Goal: Task Accomplishment & Management: Manage account settings

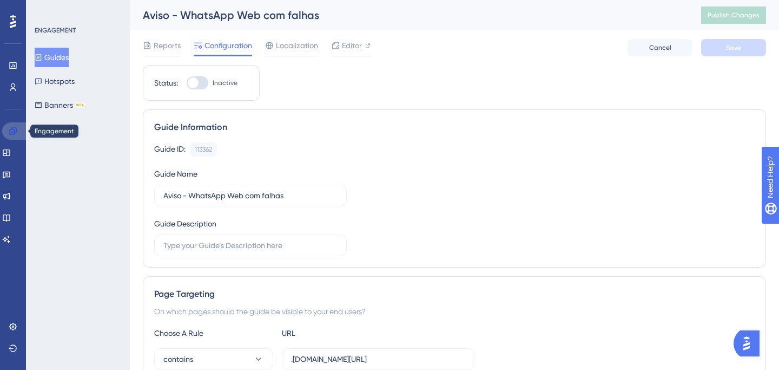
click at [10, 133] on icon at bounding box center [13, 131] width 9 height 9
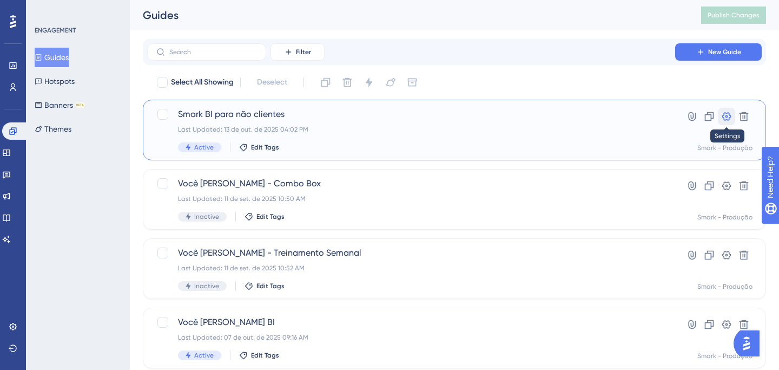
click at [728, 118] on icon at bounding box center [726, 116] width 11 height 11
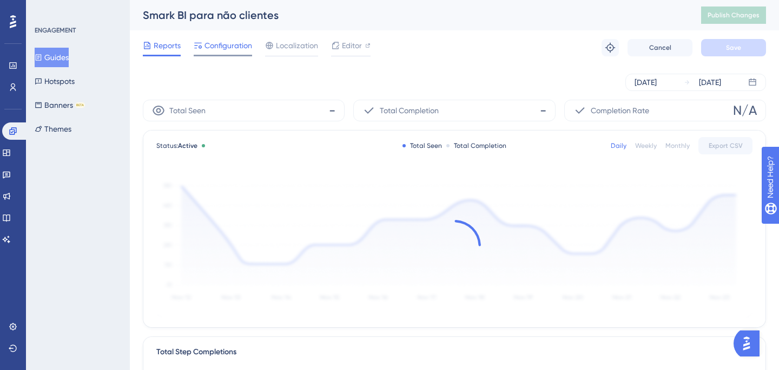
click at [215, 49] on span "Configuration" at bounding box center [229, 45] width 48 height 13
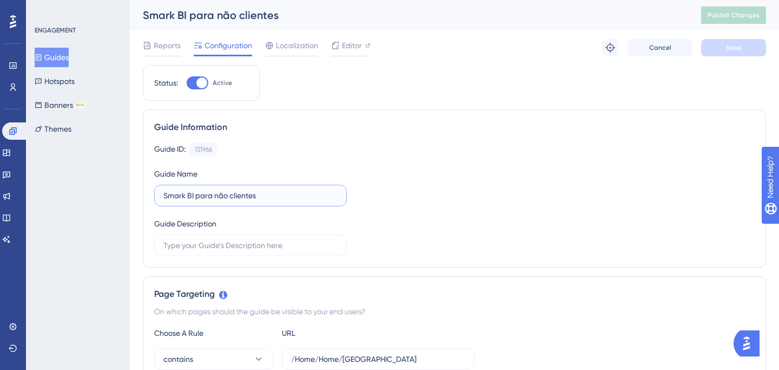
click at [268, 195] on input "Smark BI para não clientes" at bounding box center [250, 195] width 174 height 12
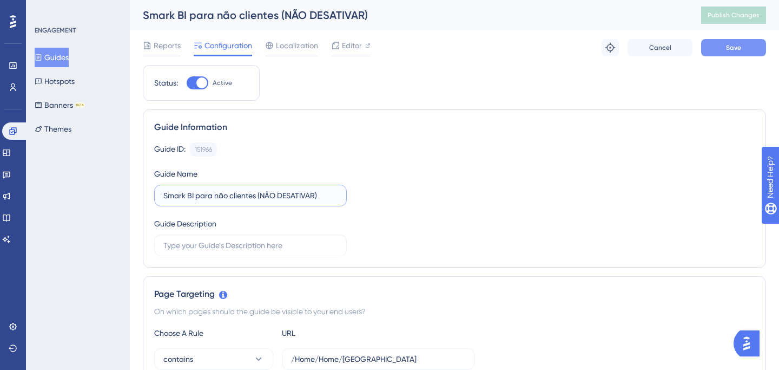
type input "Smark BI para não clientes (NÃO DESATIVAR)"
click at [744, 47] on button "Save" at bounding box center [733, 47] width 65 height 17
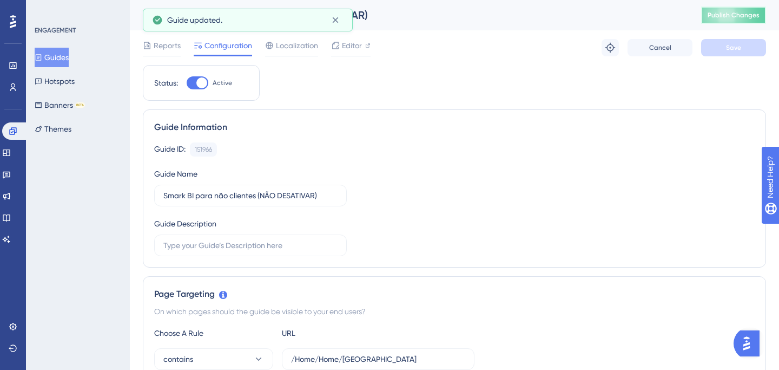
click at [734, 20] on button "Publish Changes" at bounding box center [733, 14] width 65 height 17
click at [340, 19] on icon at bounding box center [335, 20] width 11 height 11
